Goal: Obtain resource: Download file/media

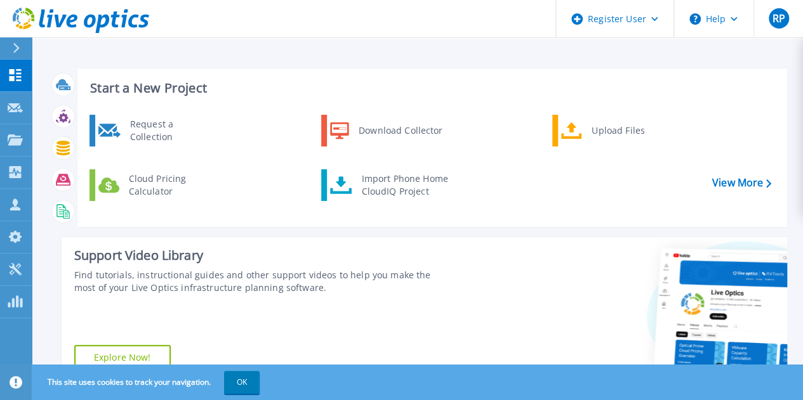
scroll to position [254, 0]
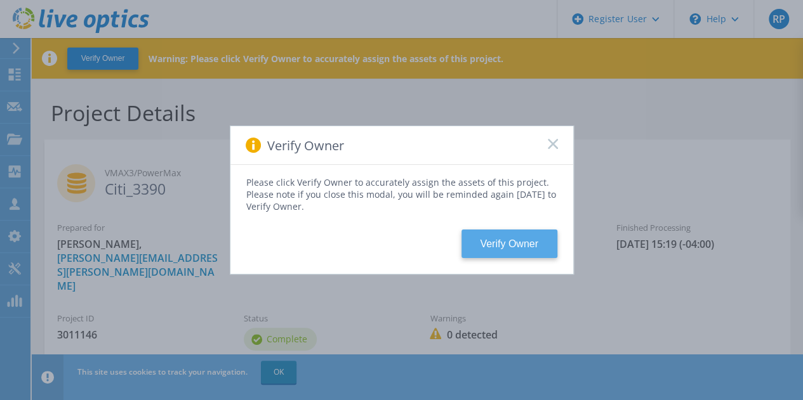
click at [498, 241] on button "Verify Owner" at bounding box center [509, 244] width 96 height 29
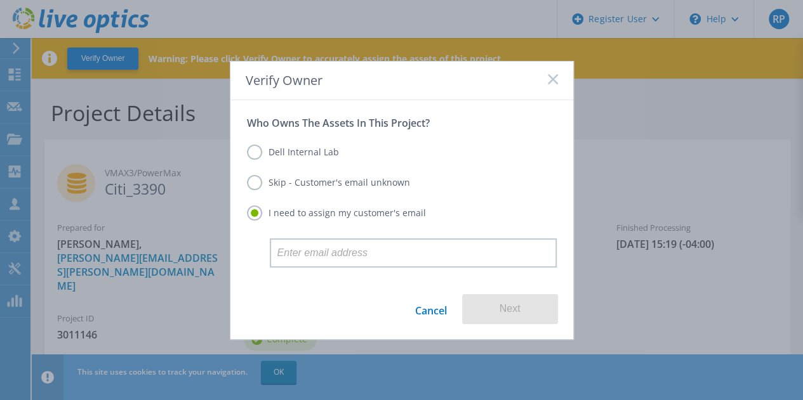
click at [317, 149] on label "Dell Internal Lab" at bounding box center [293, 152] width 92 height 15
click at [0, 0] on input "Dell Internal Lab" at bounding box center [0, 0] width 0 height 0
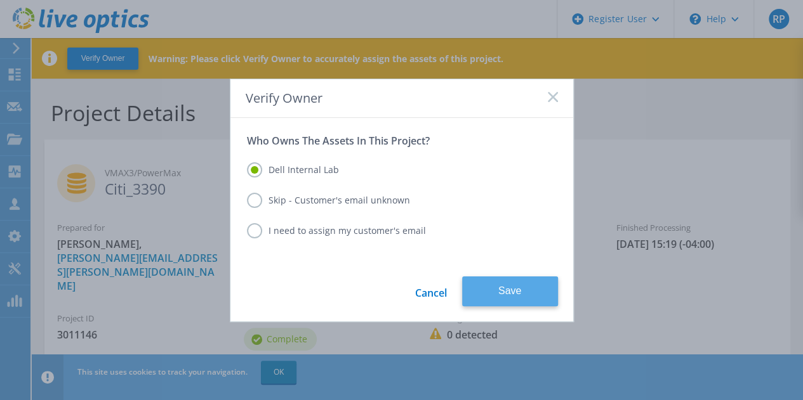
click at [525, 293] on button "Save" at bounding box center [510, 292] width 96 height 30
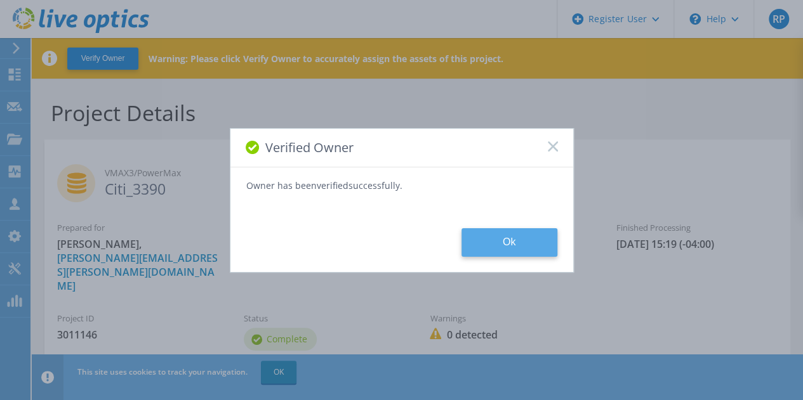
click at [503, 247] on button "Ok" at bounding box center [509, 242] width 96 height 29
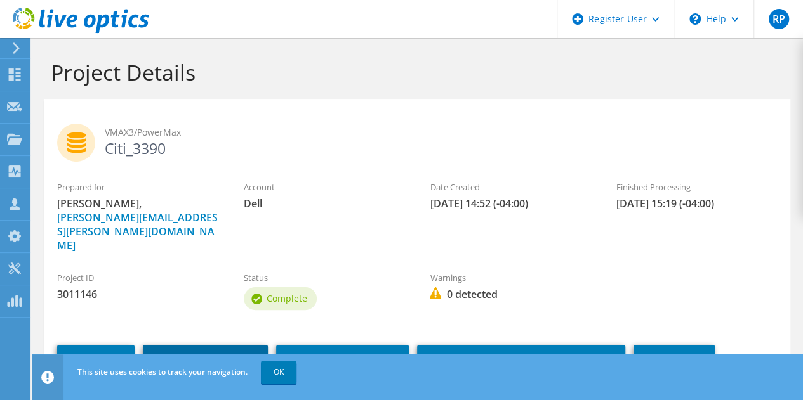
click at [221, 345] on link "Download PPT" at bounding box center [205, 361] width 125 height 33
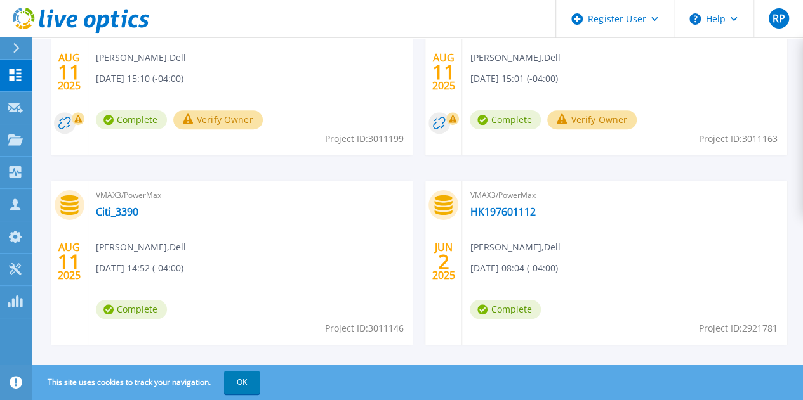
scroll to position [409, 0]
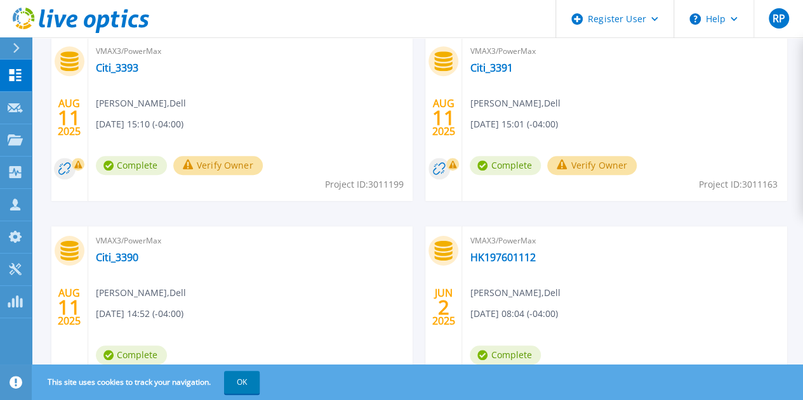
click at [263, 164] on button "Verify Owner" at bounding box center [217, 165] width 89 height 19
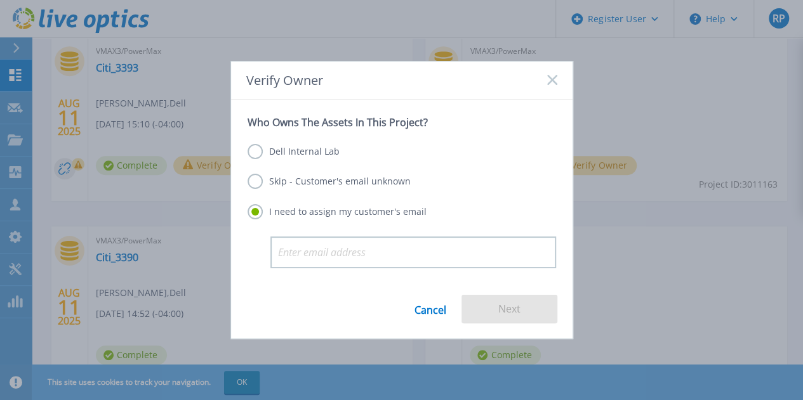
click at [321, 154] on label "Dell Internal Lab" at bounding box center [293, 151] width 92 height 15
click at [0, 0] on input "Dell Internal Lab" at bounding box center [0, 0] width 0 height 0
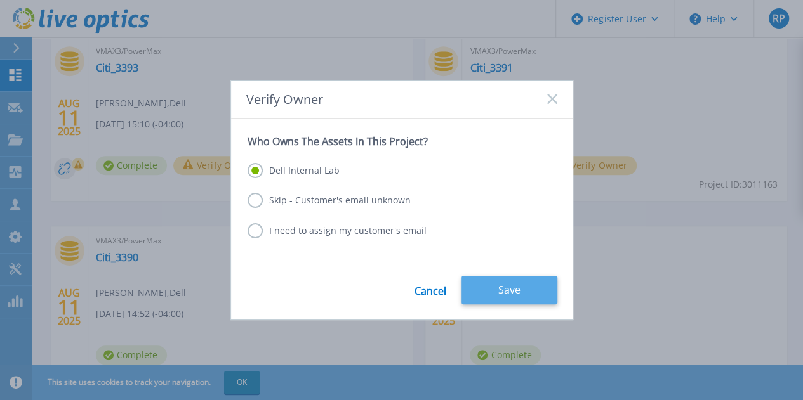
click at [496, 282] on button "Save" at bounding box center [509, 290] width 96 height 29
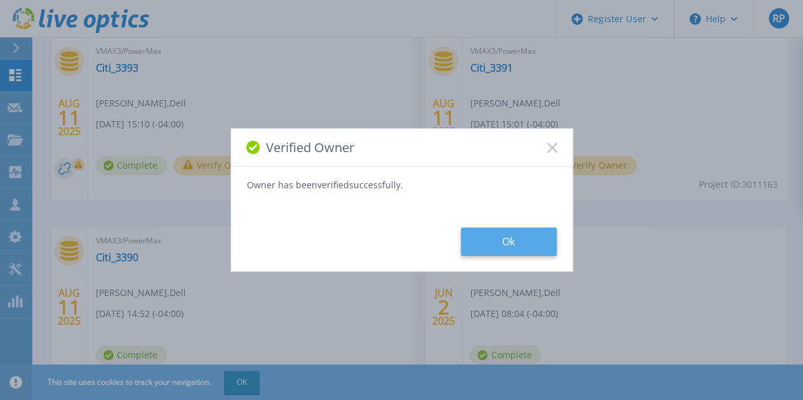
click at [499, 237] on button "Ok" at bounding box center [509, 242] width 96 height 29
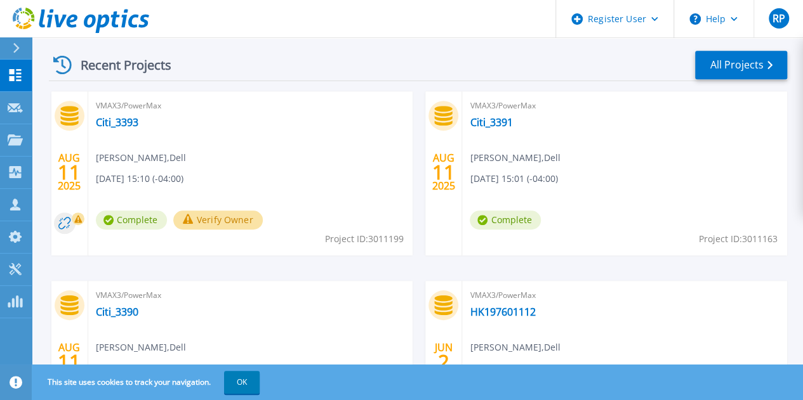
scroll to position [381, 0]
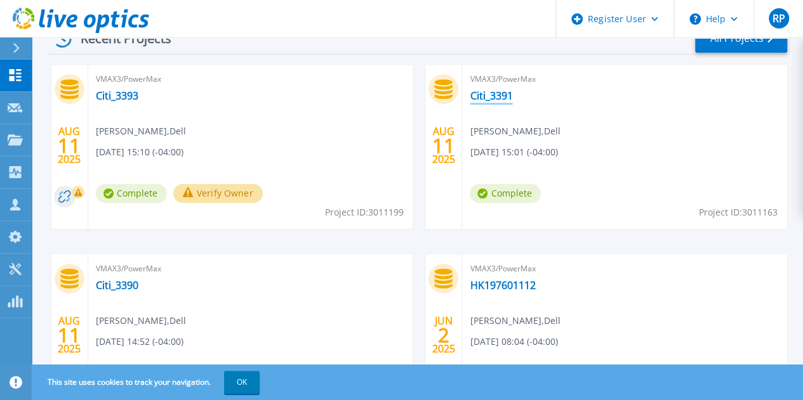
click at [470, 98] on link "Citi_3391" at bounding box center [491, 95] width 43 height 13
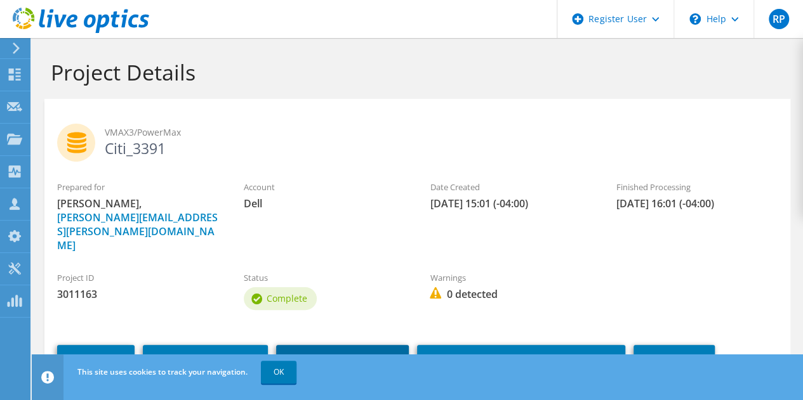
click at [338, 345] on link "Download XLSX" at bounding box center [342, 361] width 133 height 33
click at [211, 345] on link "Download PPT" at bounding box center [205, 361] width 125 height 33
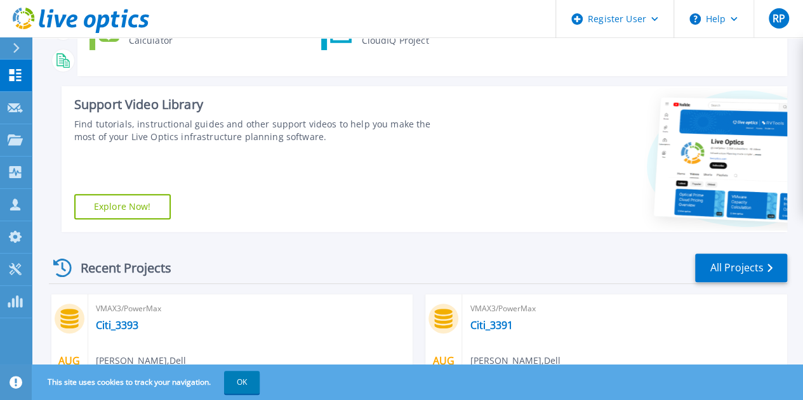
scroll to position [317, 0]
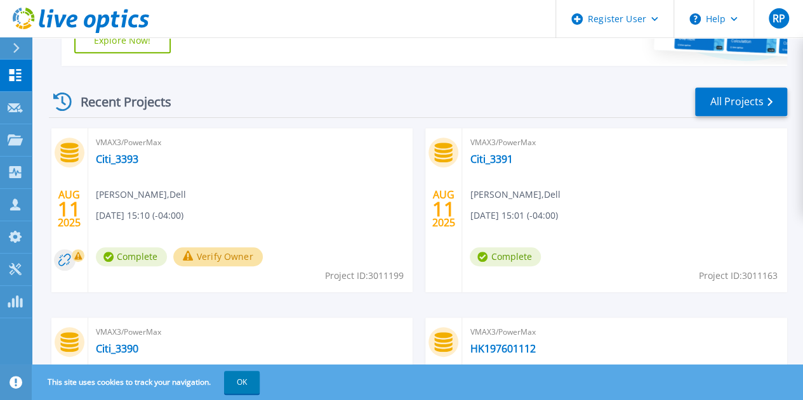
click at [195, 254] on button "Verify Owner" at bounding box center [217, 256] width 89 height 19
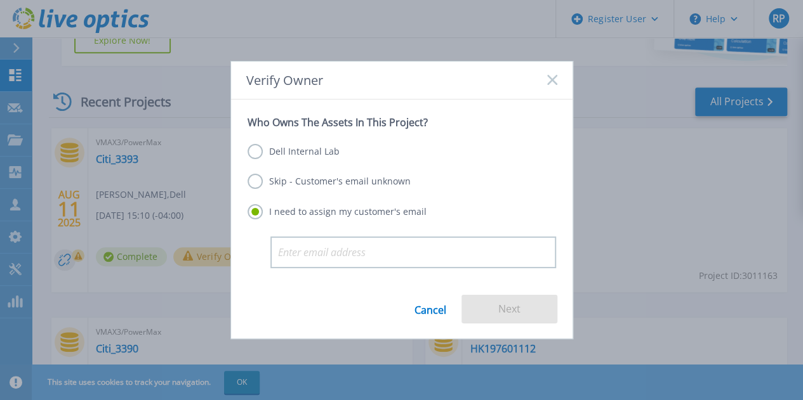
click at [319, 147] on label "Dell Internal Lab" at bounding box center [293, 151] width 92 height 15
click at [0, 0] on input "Dell Internal Lab" at bounding box center [0, 0] width 0 height 0
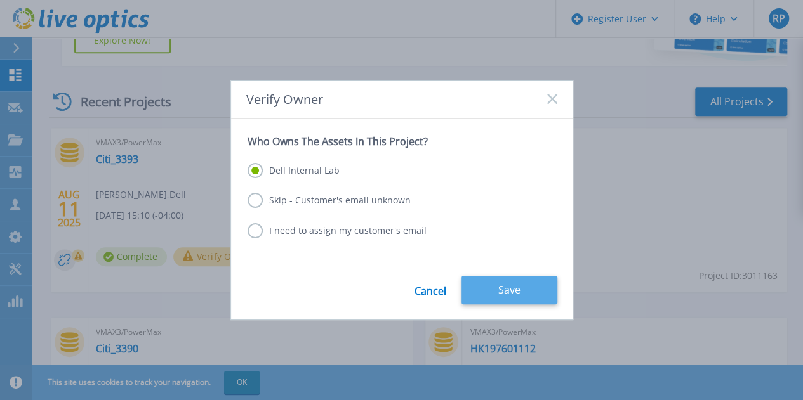
click at [547, 284] on button "Save" at bounding box center [509, 290] width 96 height 29
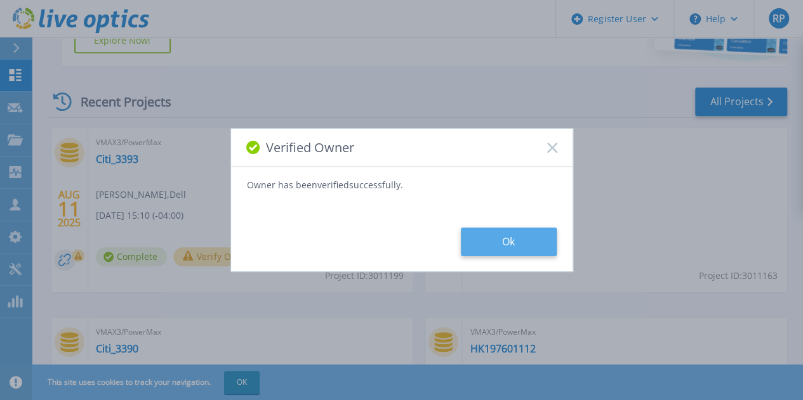
click at [505, 245] on button "Ok" at bounding box center [509, 242] width 96 height 29
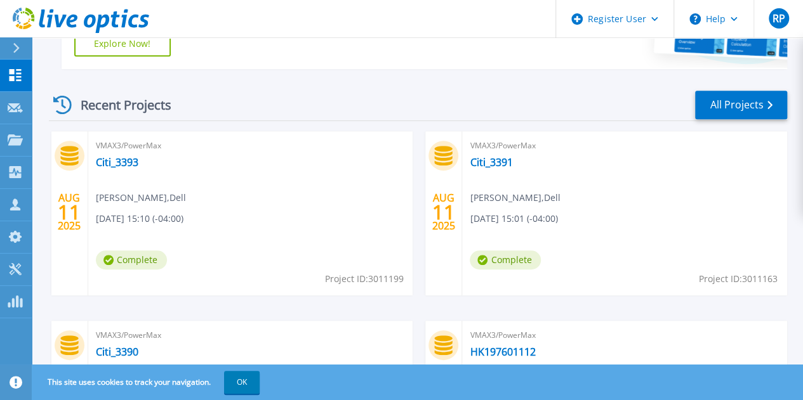
scroll to position [317, 0]
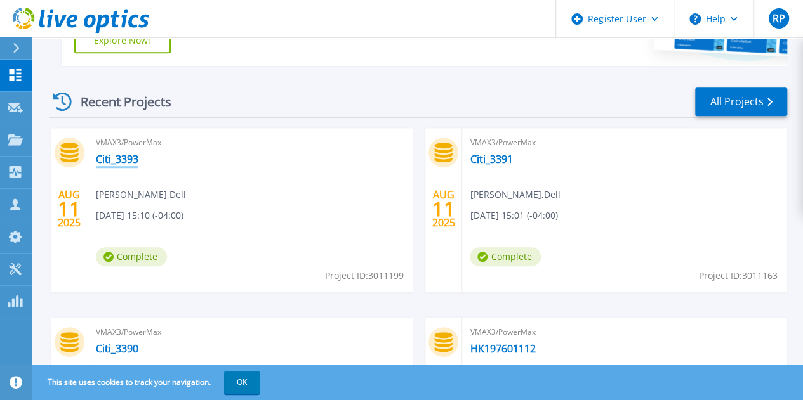
click at [124, 154] on link "Citi_3393" at bounding box center [117, 159] width 43 height 13
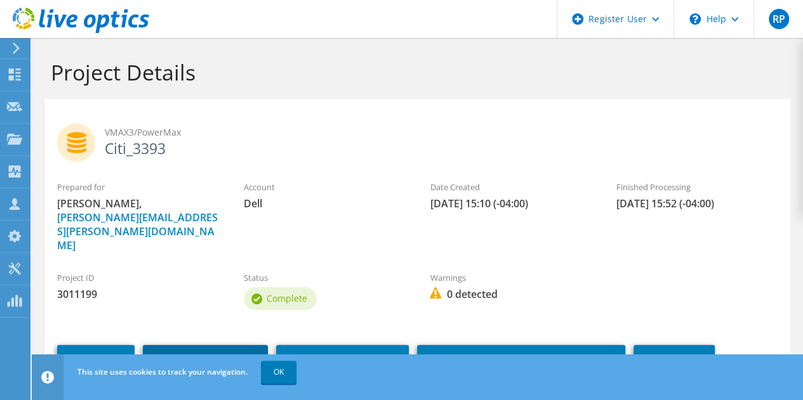
click at [203, 345] on link "Download PPT" at bounding box center [205, 361] width 125 height 33
click at [286, 374] on link "OK" at bounding box center [279, 372] width 36 height 23
